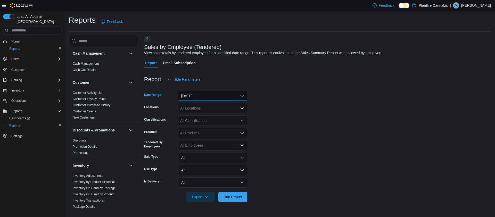
click at [204, 96] on button "[DATE]" at bounding box center [212, 96] width 69 height 10
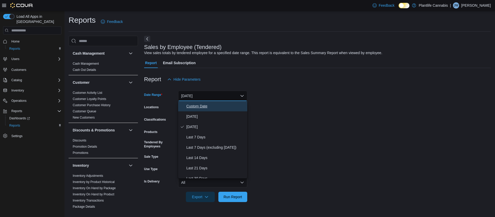
click at [201, 110] on button "Custom Date" at bounding box center [212, 106] width 69 height 10
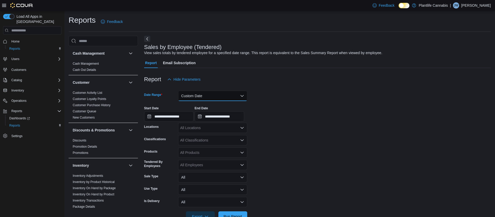
click at [198, 98] on button "Custom Date" at bounding box center [212, 96] width 69 height 10
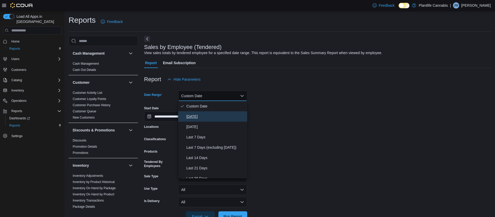
click at [201, 118] on span "[DATE]" at bounding box center [215, 116] width 59 height 6
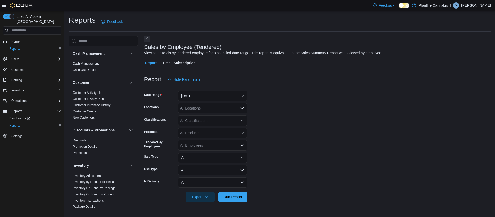
click at [345, 112] on form "Date Range [DATE] Locations All Locations Classifications All Classifications P…" at bounding box center [317, 144] width 347 height 118
click at [197, 110] on div "All Locations" at bounding box center [212, 108] width 69 height 10
type input "***"
click at [208, 117] on span "Calgary - [PERSON_NAME] Regional" at bounding box center [222, 117] width 61 height 5
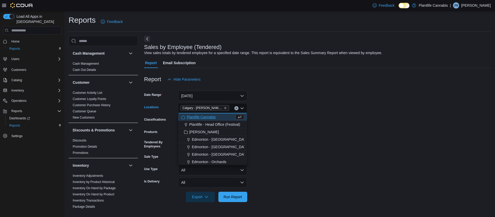
click at [323, 118] on form "Date Range [DATE] Locations [GEOGRAPHIC_DATA] - [PERSON_NAME] Regional Combo bo…" at bounding box center [317, 144] width 347 height 118
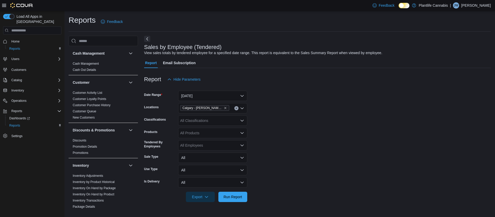
click at [210, 120] on div "All Classifications" at bounding box center [212, 121] width 69 height 10
type input "***"
click at [211, 127] on span "Accessory Group" at bounding box center [203, 129] width 28 height 5
drag, startPoint x: 386, startPoint y: 140, endPoint x: 257, endPoint y: 184, distance: 136.2
click at [266, 178] on form "Date Range [DATE] Locations [GEOGRAPHIC_DATA] - [PERSON_NAME] Regional Classifi…" at bounding box center [317, 144] width 347 height 118
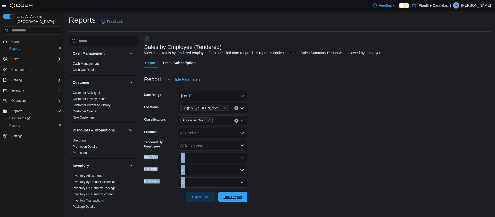
drag, startPoint x: 237, startPoint y: 197, endPoint x: 290, endPoint y: 182, distance: 55.7
click at [237, 197] on span "Run Report" at bounding box center [233, 196] width 19 height 5
